Goal: Check status: Check status

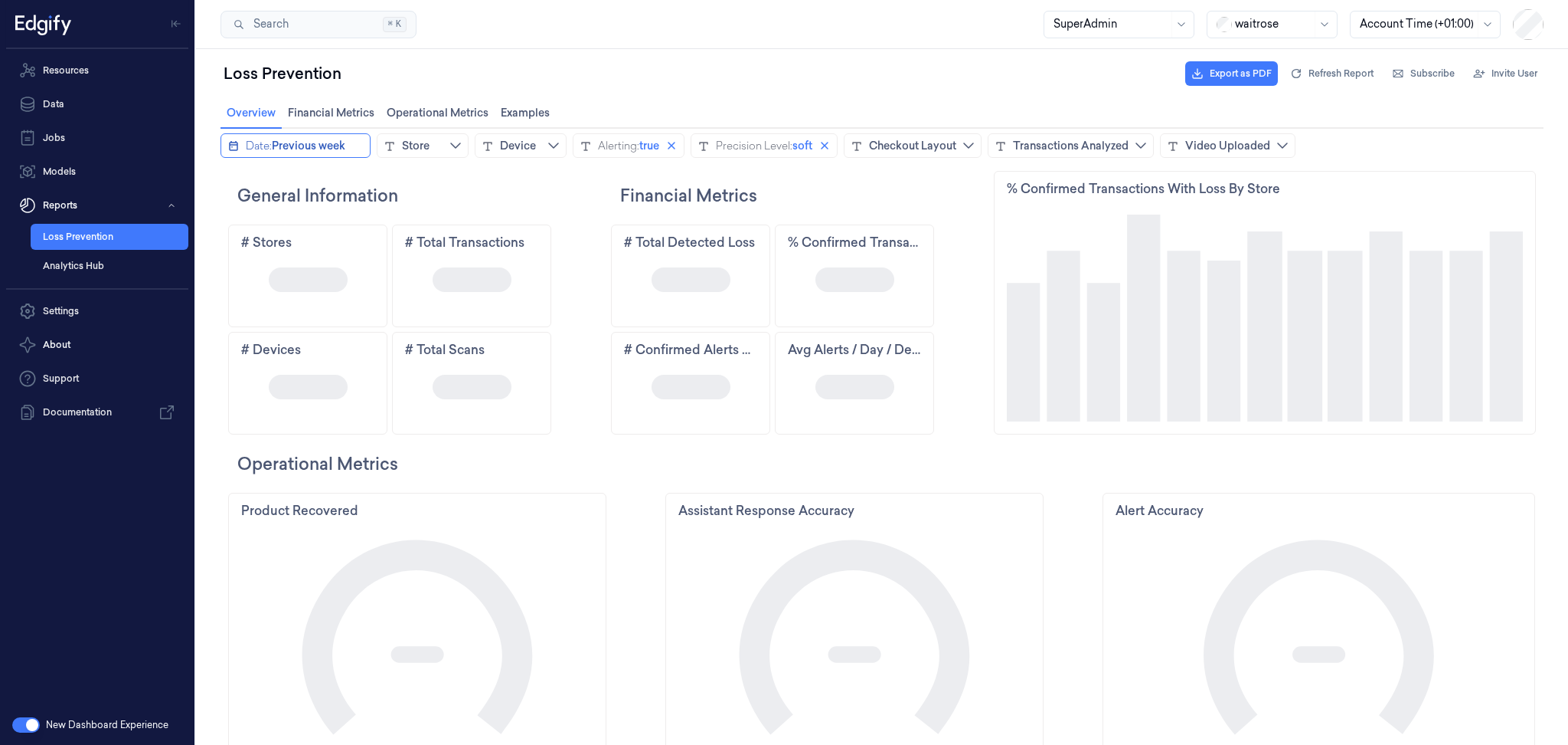
click at [241, 147] on button "Date: Previous week" at bounding box center [295, 144] width 150 height 24
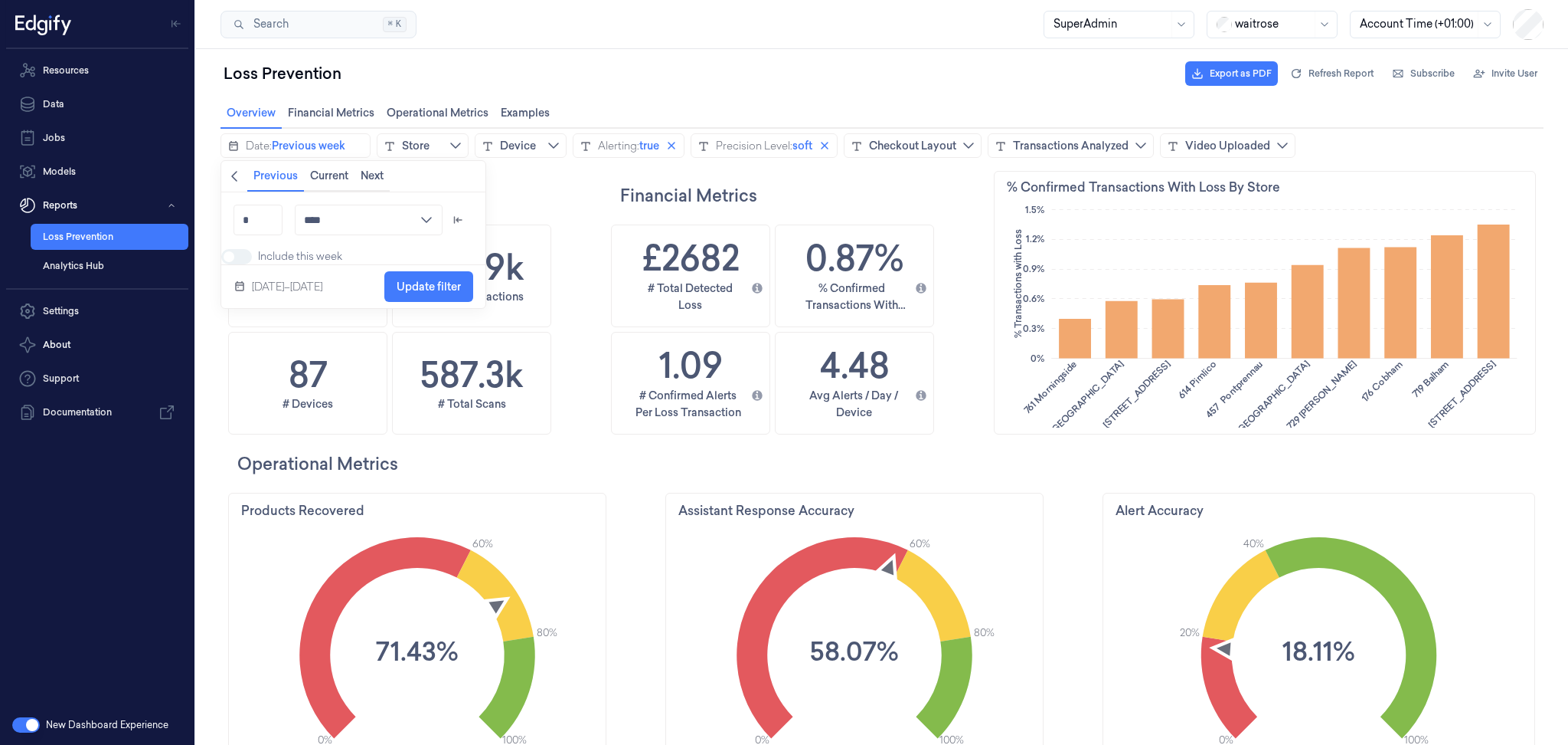
click at [239, 179] on icon "chevronleft icon" at bounding box center [234, 176] width 13 height 13
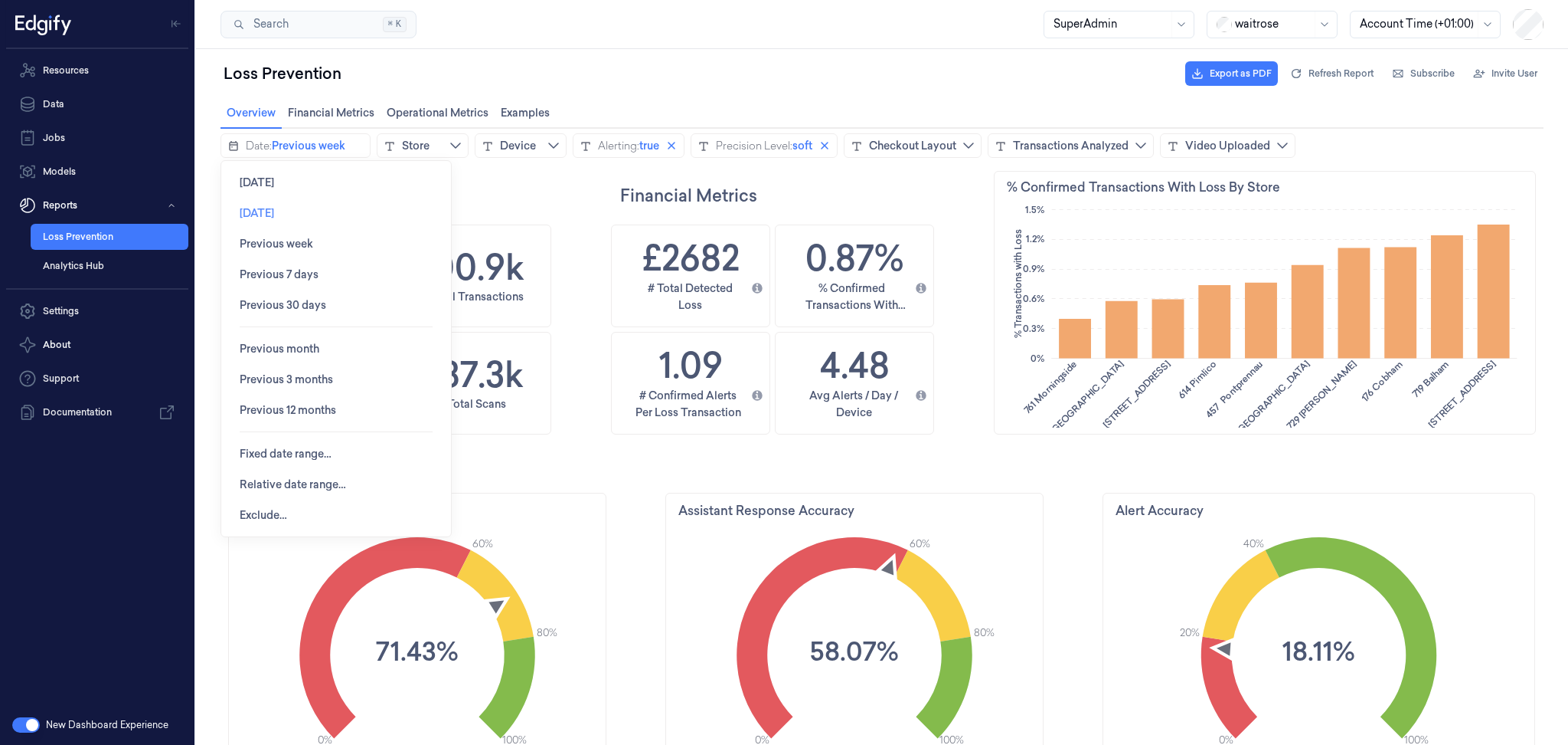
scroll to position [407, 544]
click at [261, 478] on span "Relative date range…" at bounding box center [292, 484] width 107 height 13
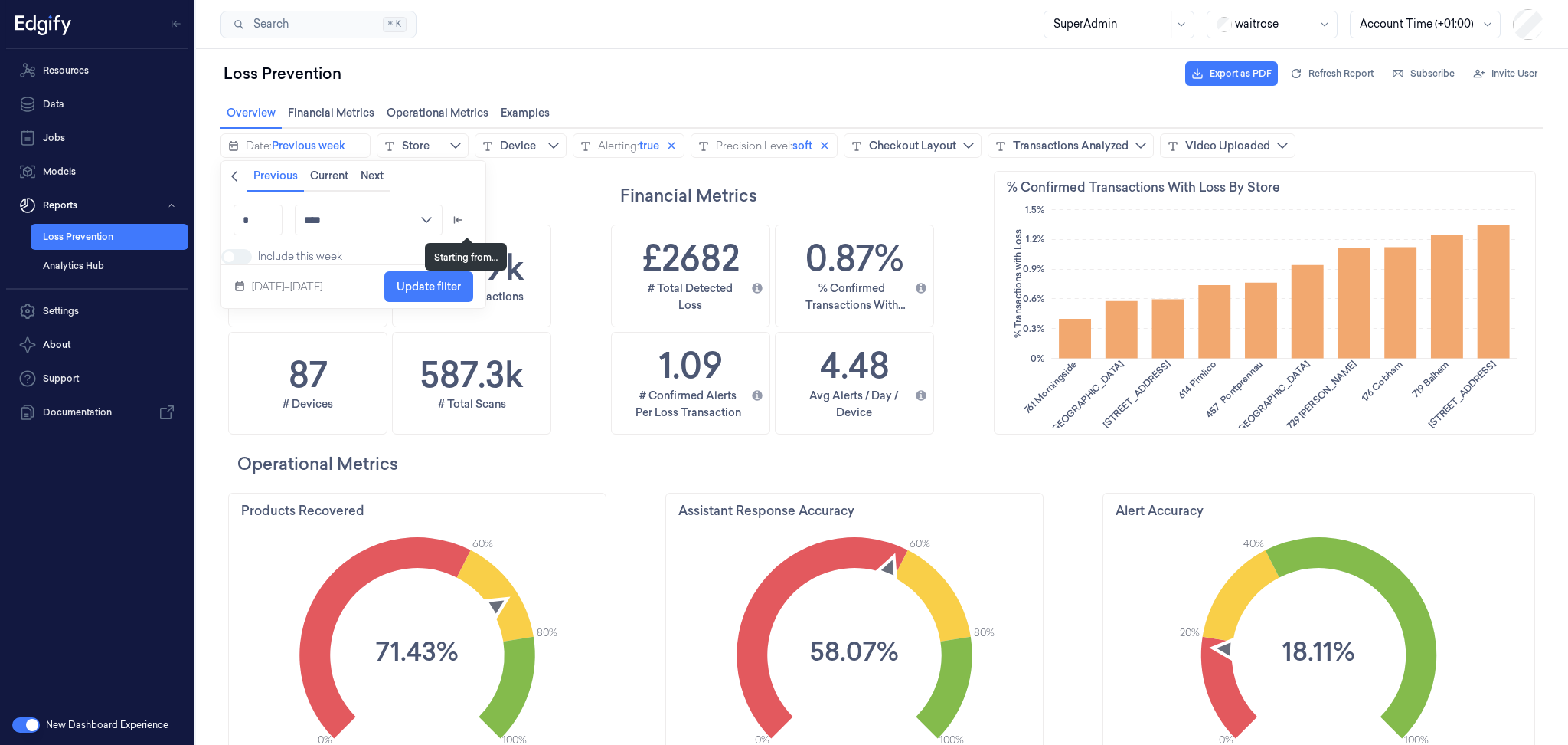
click at [464, 218] on icon "arrow_left_to_line icon" at bounding box center [458, 219] width 13 height 13
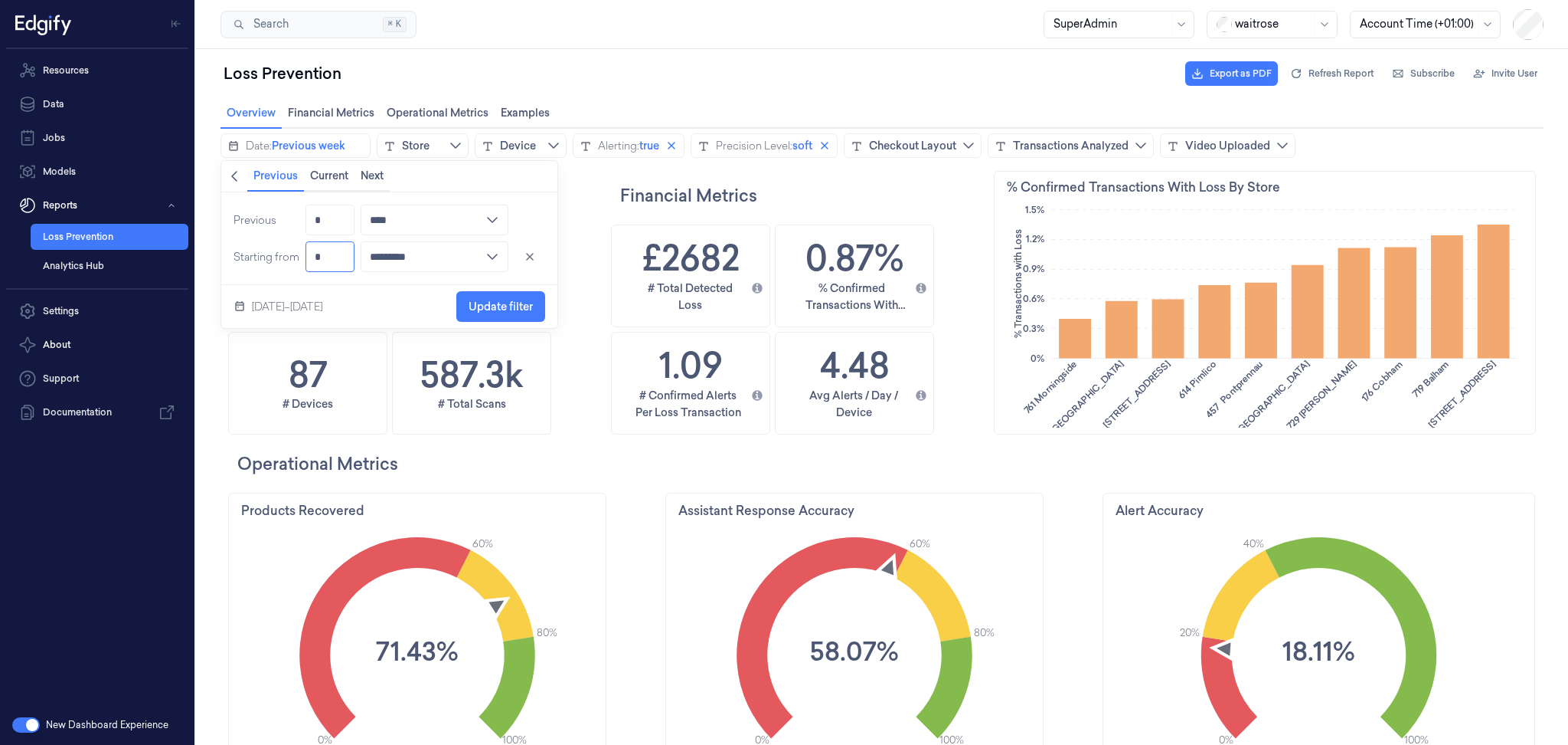
drag, startPoint x: 333, startPoint y: 262, endPoint x: 291, endPoint y: 263, distance: 42.0
click at [291, 263] on div "Previous * **** minute hour day week month quarter year Starting from * *******…" at bounding box center [389, 239] width 336 height 92
type input "*"
type input "********"
type input "*"
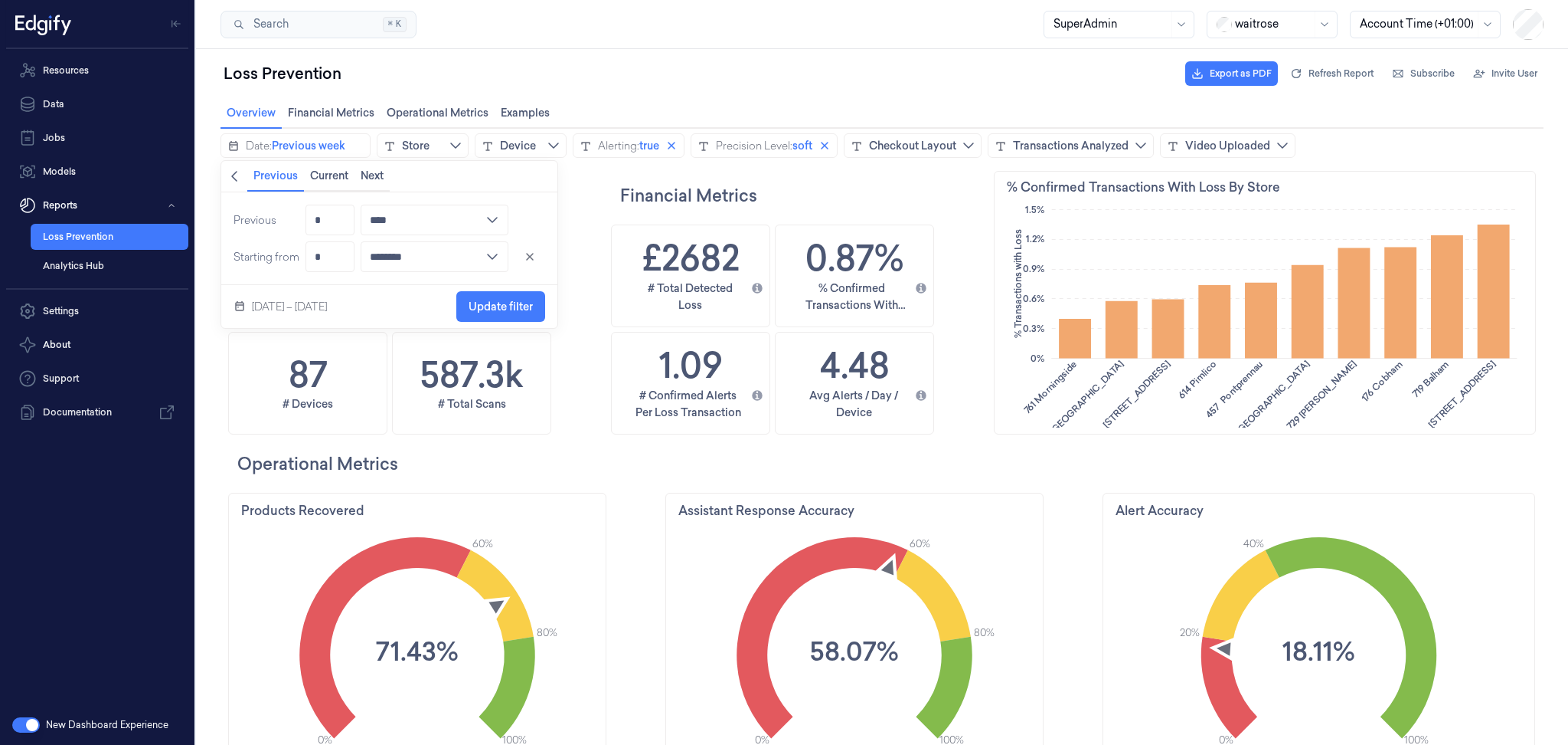
click at [397, 295] on div "[DATE] – [DATE] Update filter" at bounding box center [389, 306] width 336 height 43
click at [533, 314] on span "Update filter" at bounding box center [500, 306] width 64 height 29
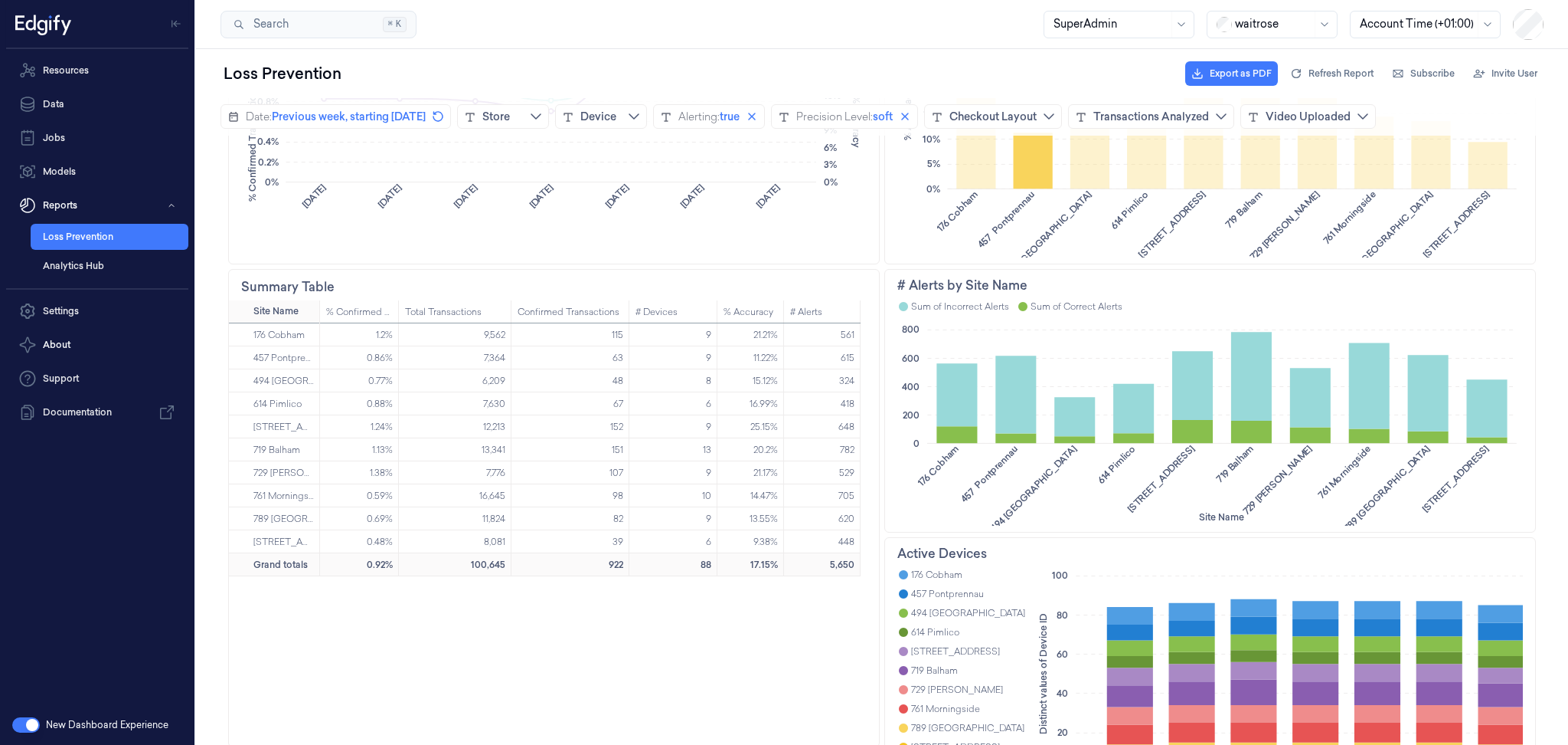
scroll to position [815, 0]
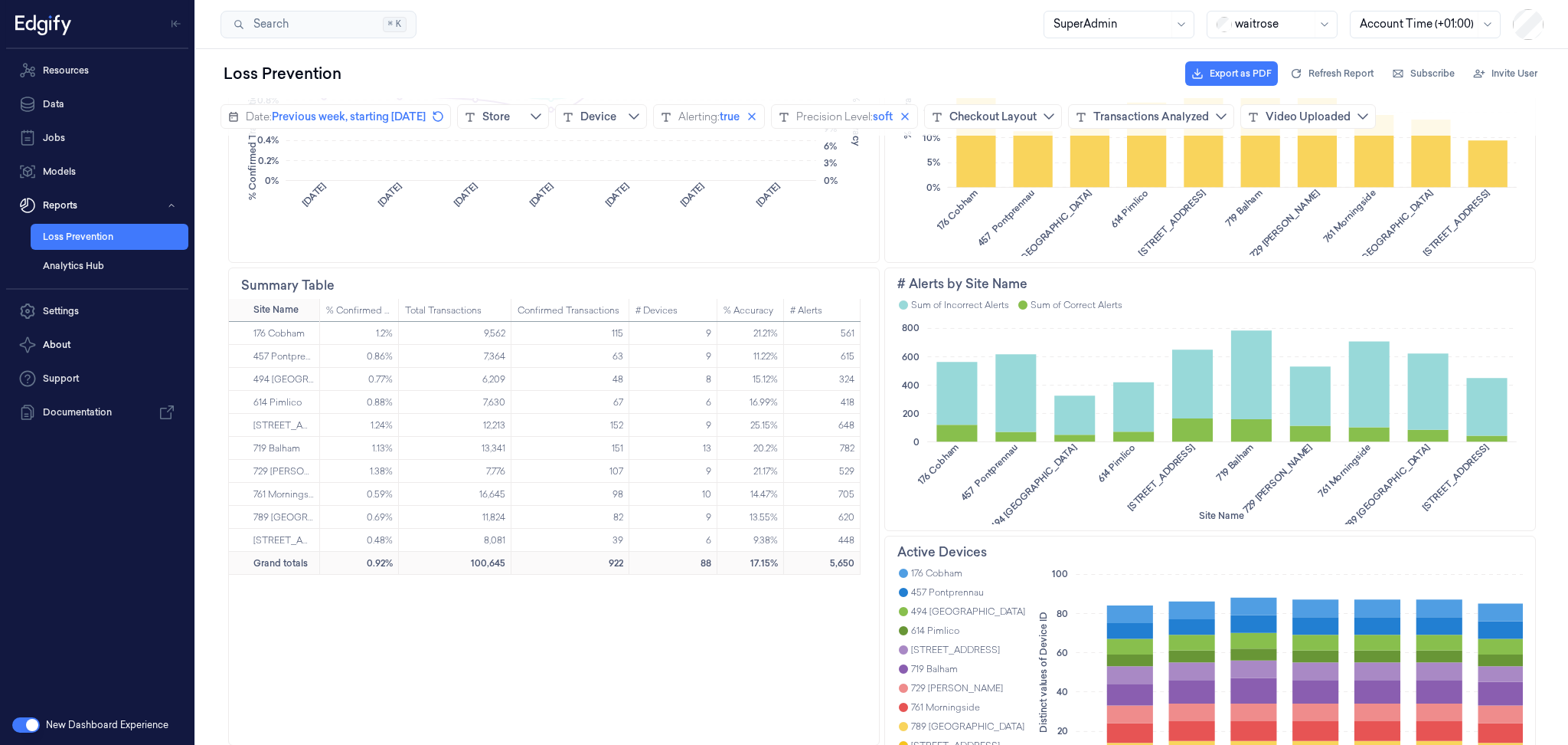
click at [1511, 283] on div "# Alerts by Site Name" at bounding box center [1210, 283] width 625 height 18
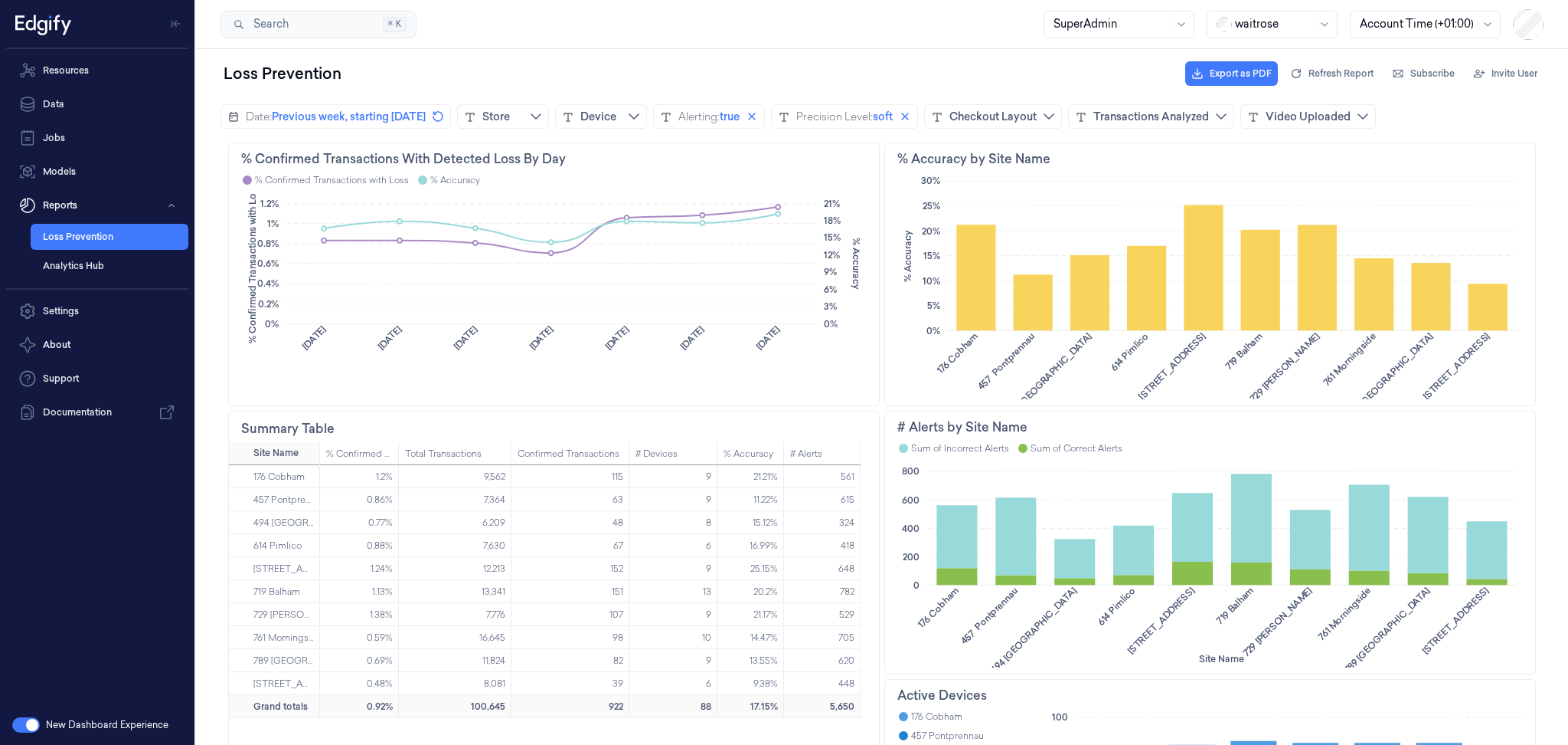
scroll to position [670, 0]
